Goal: Task Accomplishment & Management: Manage account settings

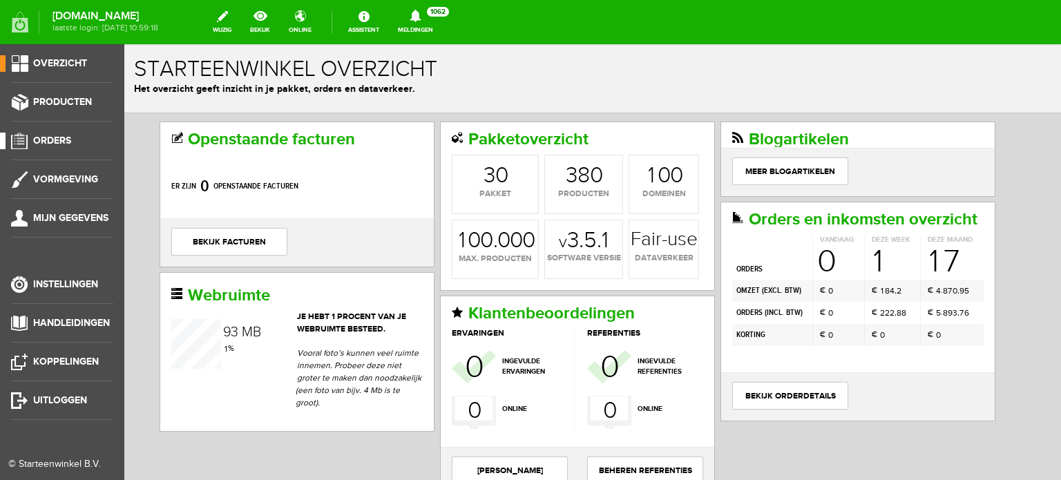
click at [65, 135] on span "Orders" at bounding box center [52, 141] width 38 height 12
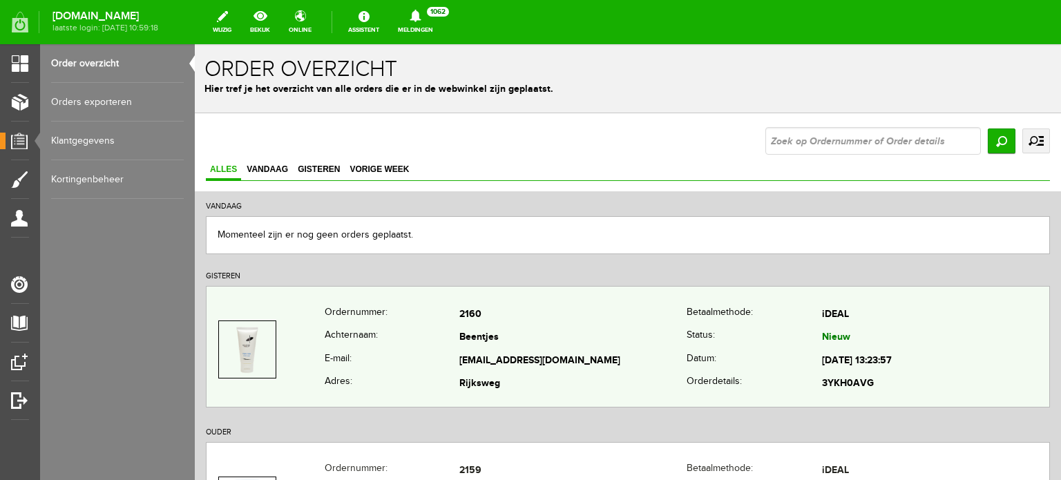
click at [477, 329] on td "Beentjes" at bounding box center [573, 338] width 227 height 23
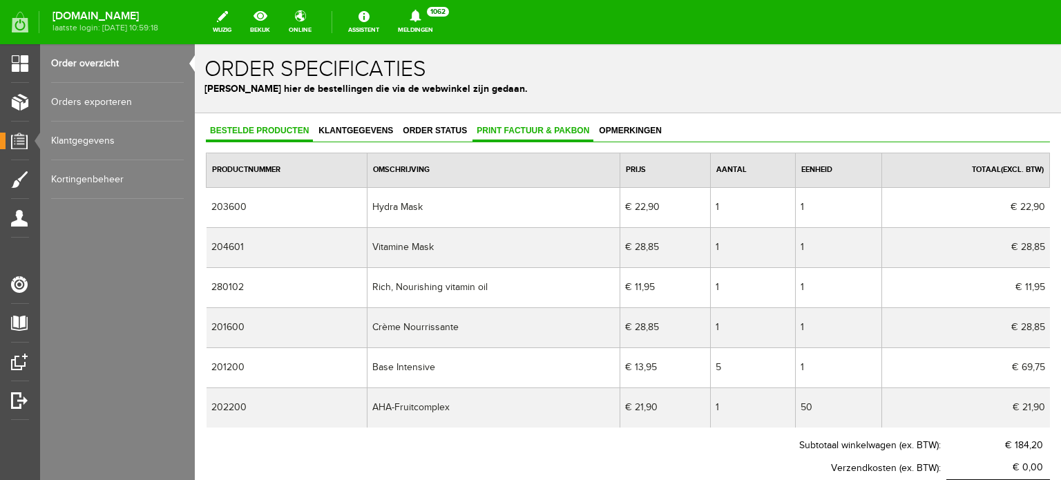
click at [538, 131] on span "Print factuur & pakbon" at bounding box center [533, 131] width 121 height 10
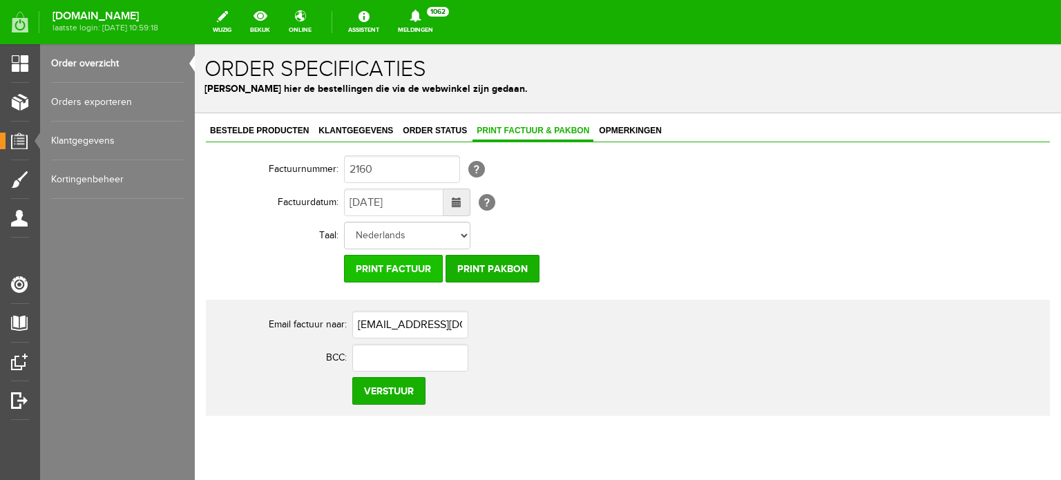
click at [397, 267] on input "Print factuur" at bounding box center [393, 269] width 99 height 28
click at [345, 128] on span "Klantgegevens" at bounding box center [355, 131] width 83 height 10
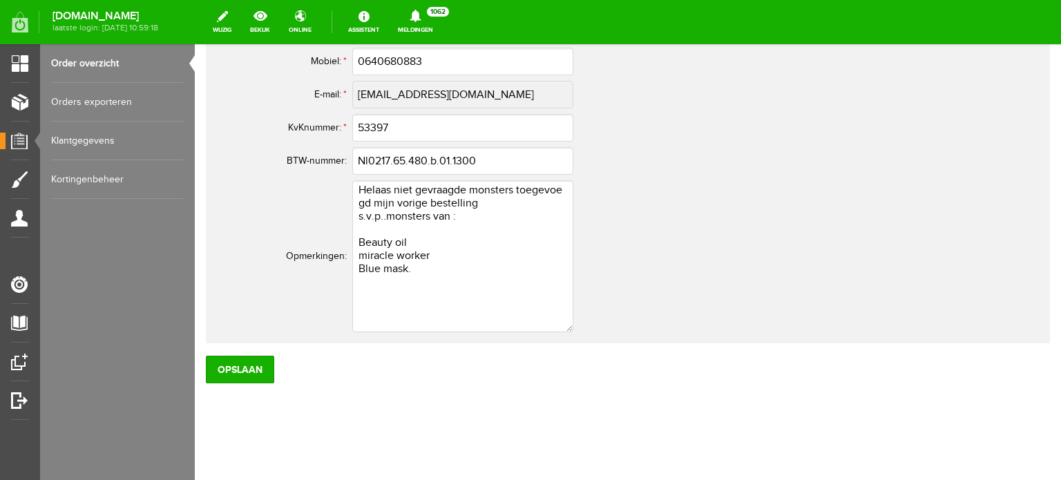
scroll to position [791, 0]
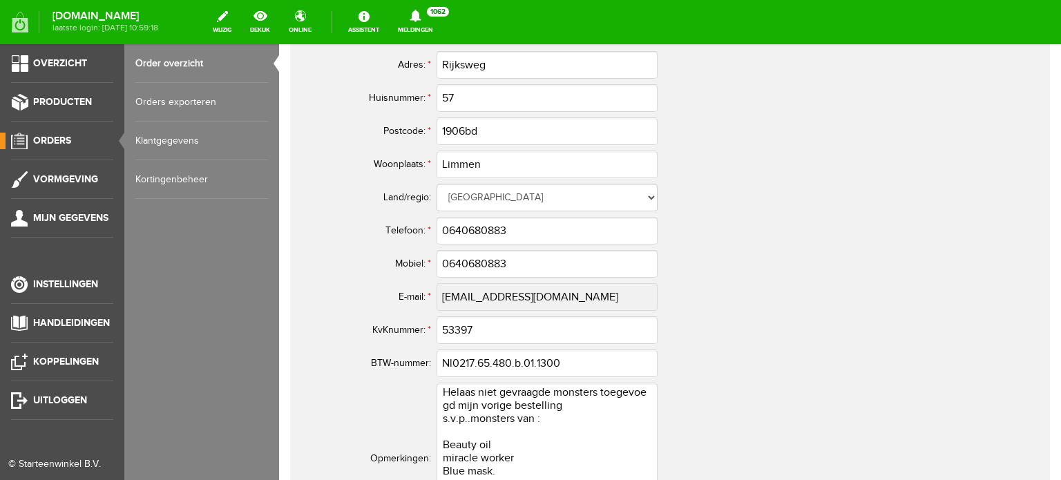
click at [62, 138] on span "Orders" at bounding box center [52, 141] width 38 height 12
